Goal: Navigation & Orientation: Find specific page/section

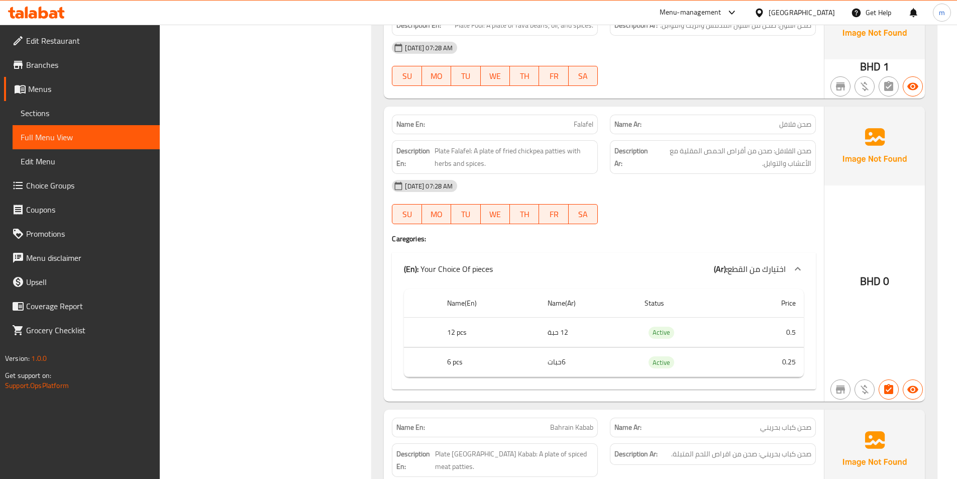
scroll to position [491, 0]
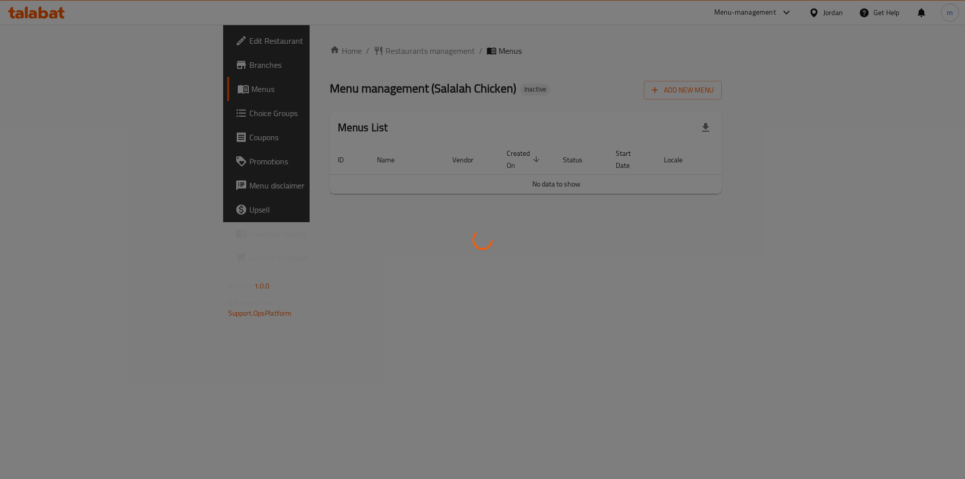
click at [412, 156] on div at bounding box center [482, 239] width 965 height 479
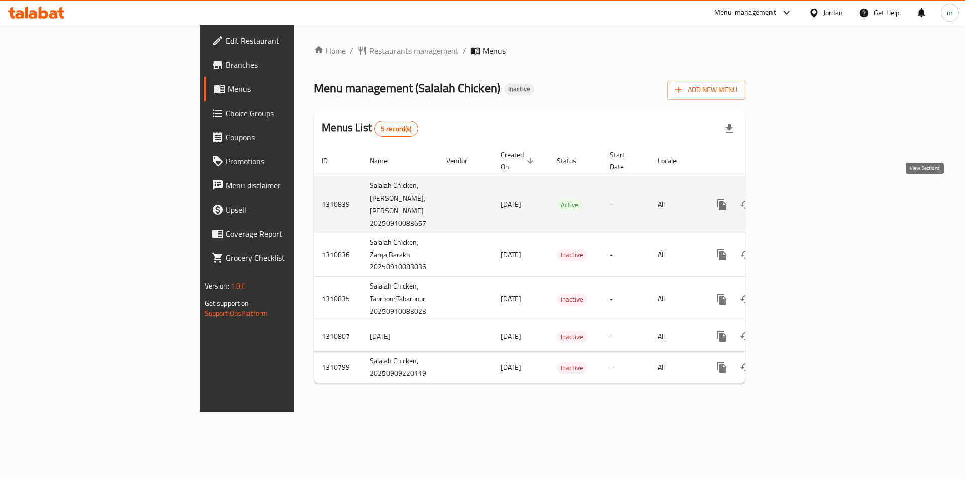
click at [800, 198] on icon "enhanced table" at bounding box center [794, 204] width 12 height 12
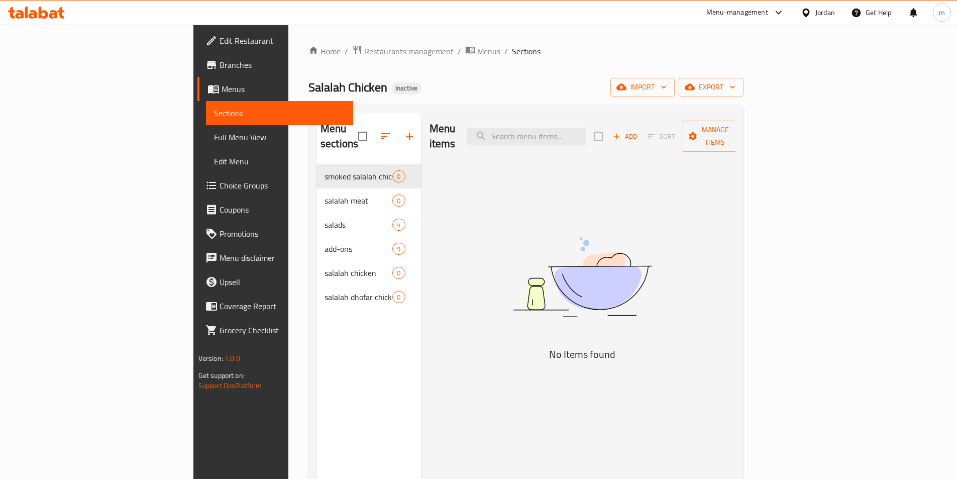
click at [220, 68] on span "Branches" at bounding box center [283, 65] width 126 height 12
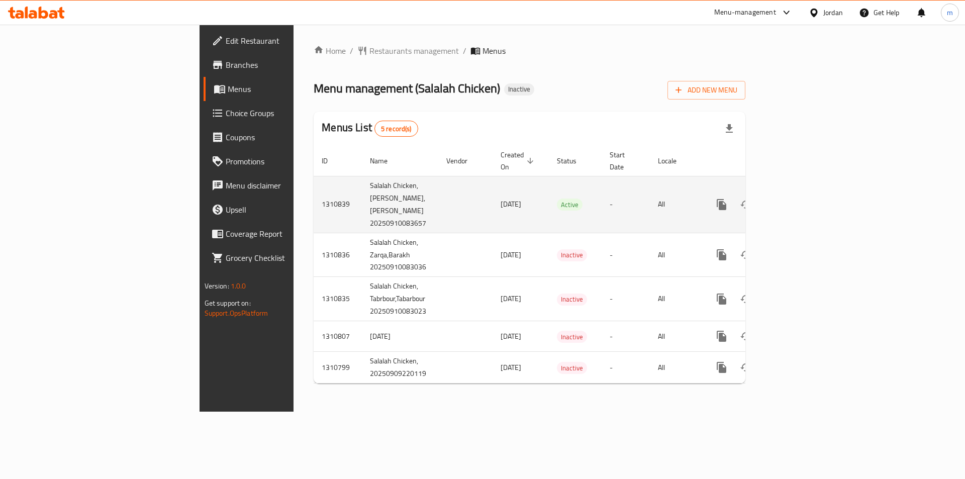
click at [314, 198] on td "1310839" at bounding box center [338, 204] width 48 height 57
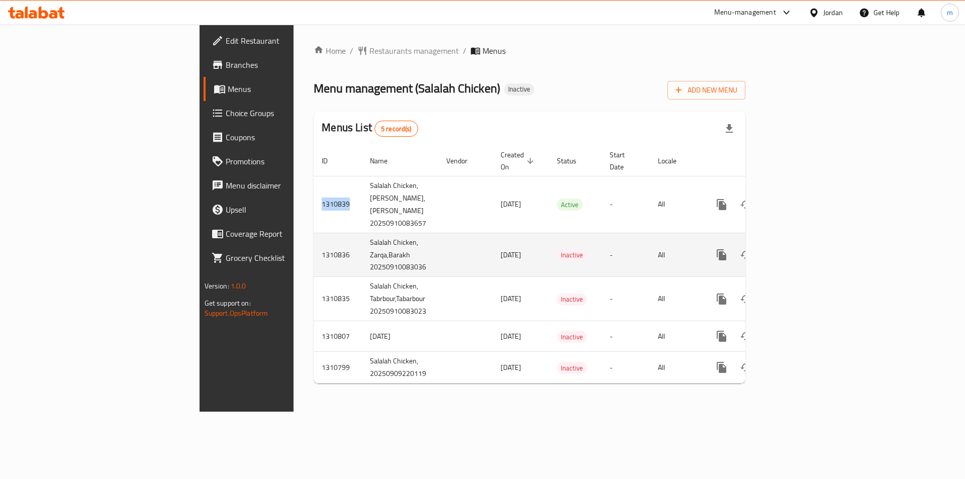
copy td "1310839"
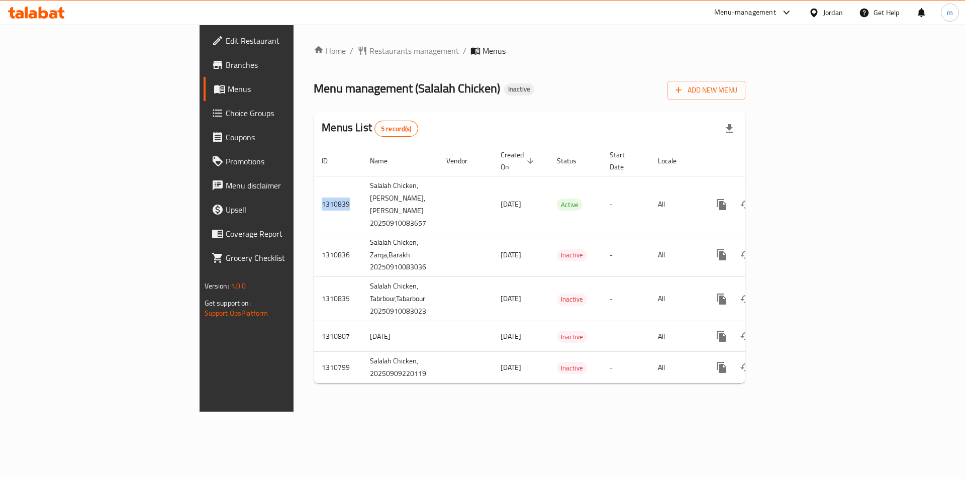
click at [204, 58] on link "Branches" at bounding box center [282, 65] width 157 height 24
